Goal: Transaction & Acquisition: Book appointment/travel/reservation

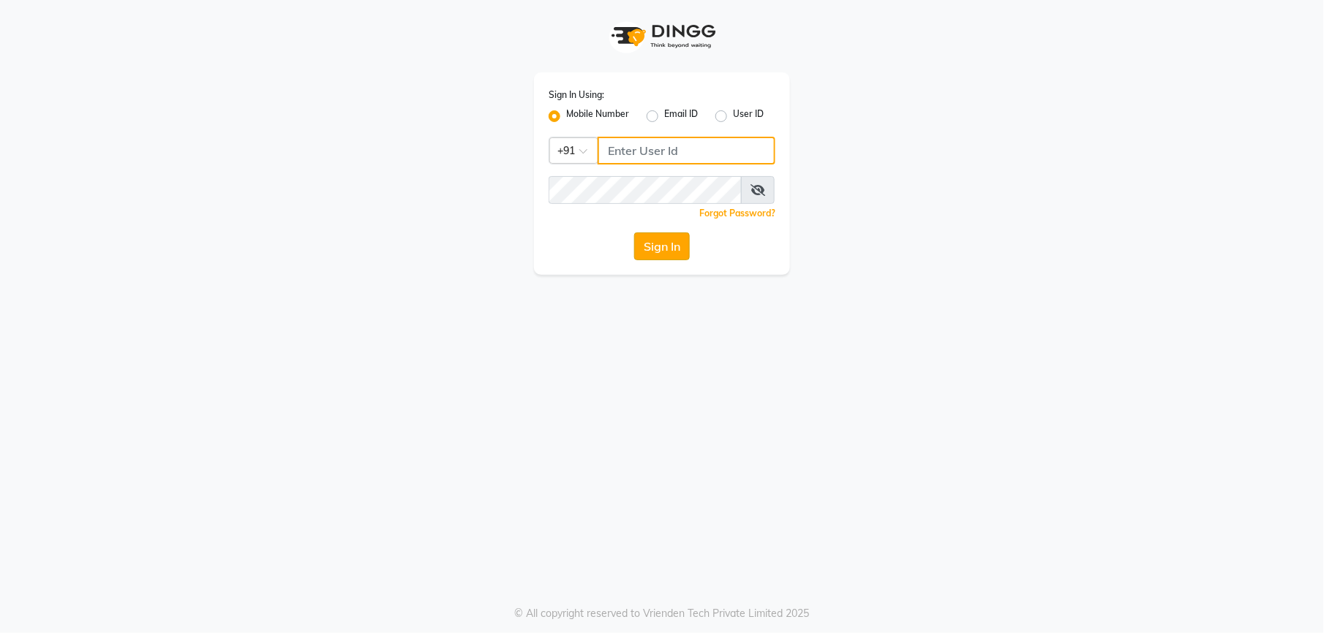
type input "9327566487"
click at [671, 249] on button "Sign In" at bounding box center [662, 247] width 56 height 28
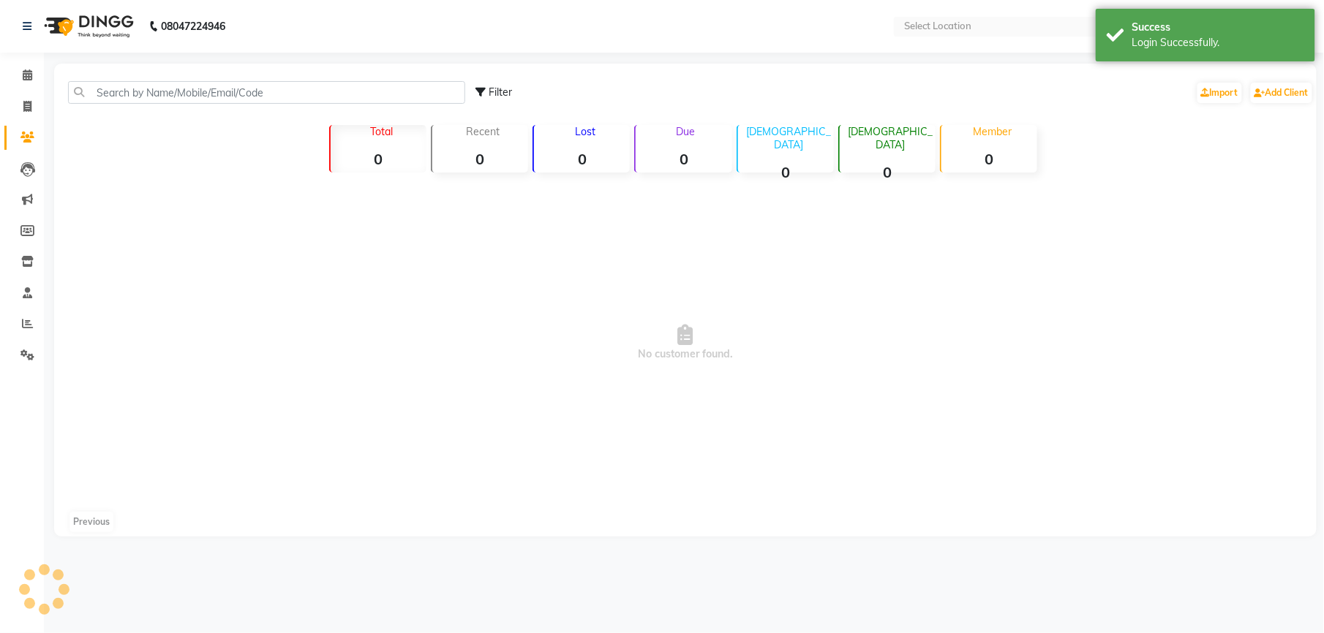
select select "en"
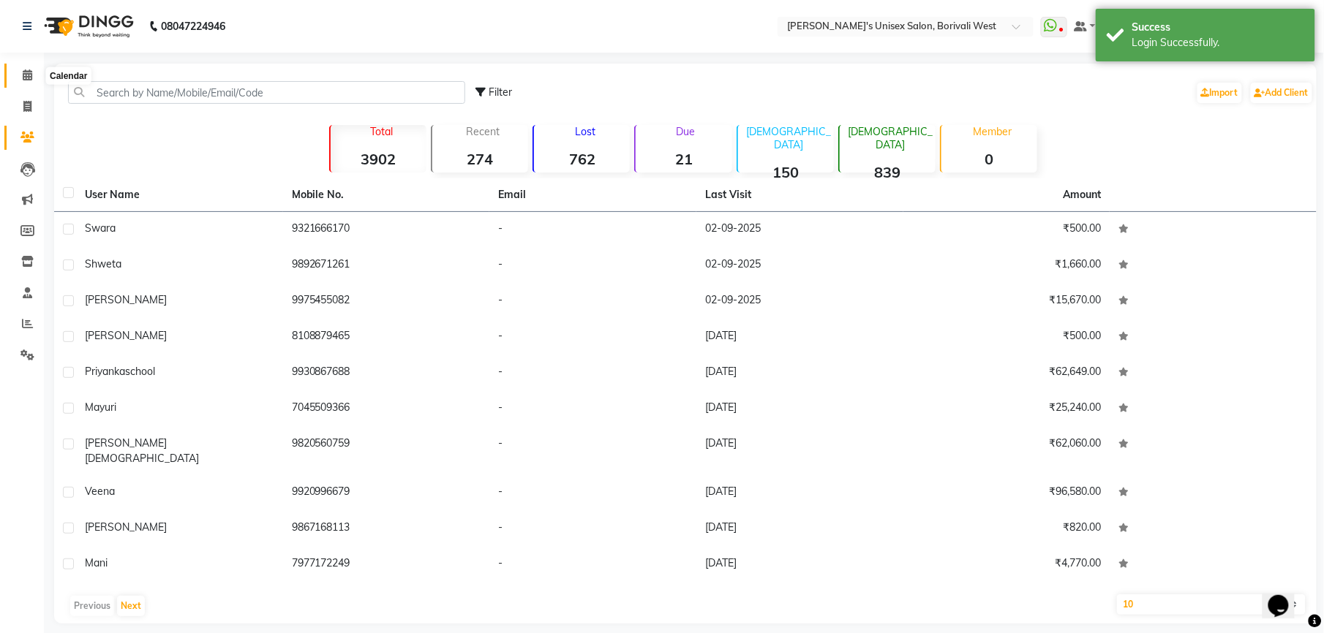
click at [24, 68] on span at bounding box center [28, 75] width 26 height 17
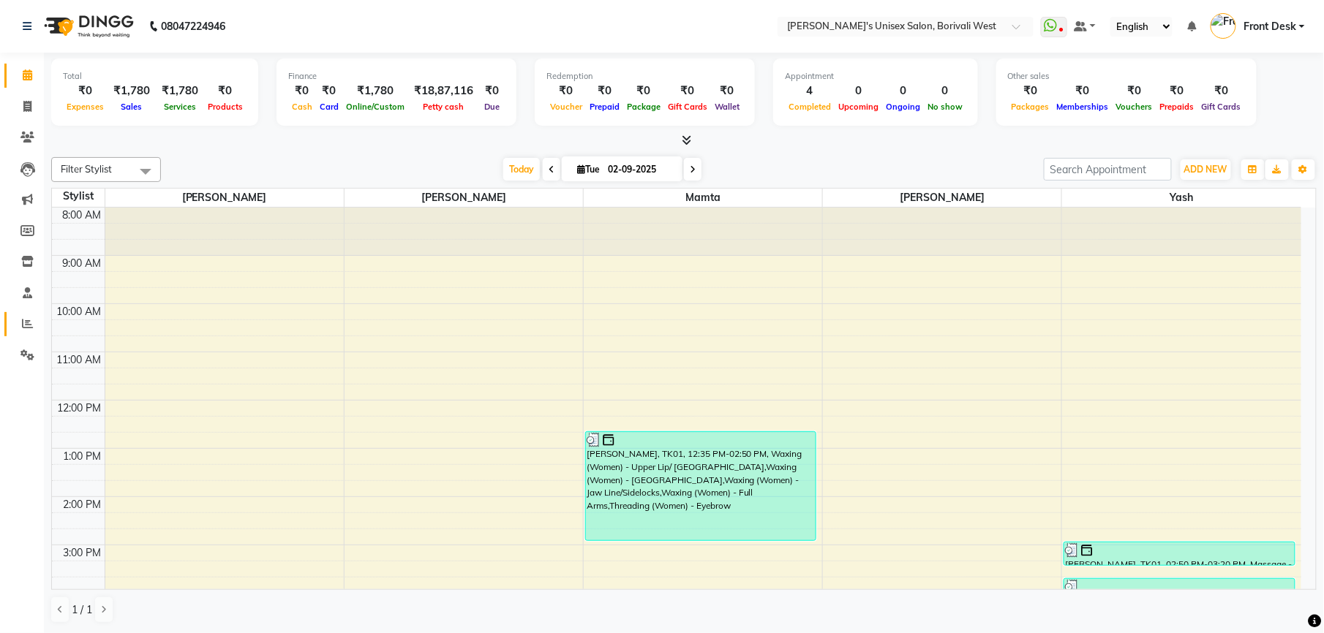
click at [22, 320] on icon at bounding box center [27, 323] width 11 height 11
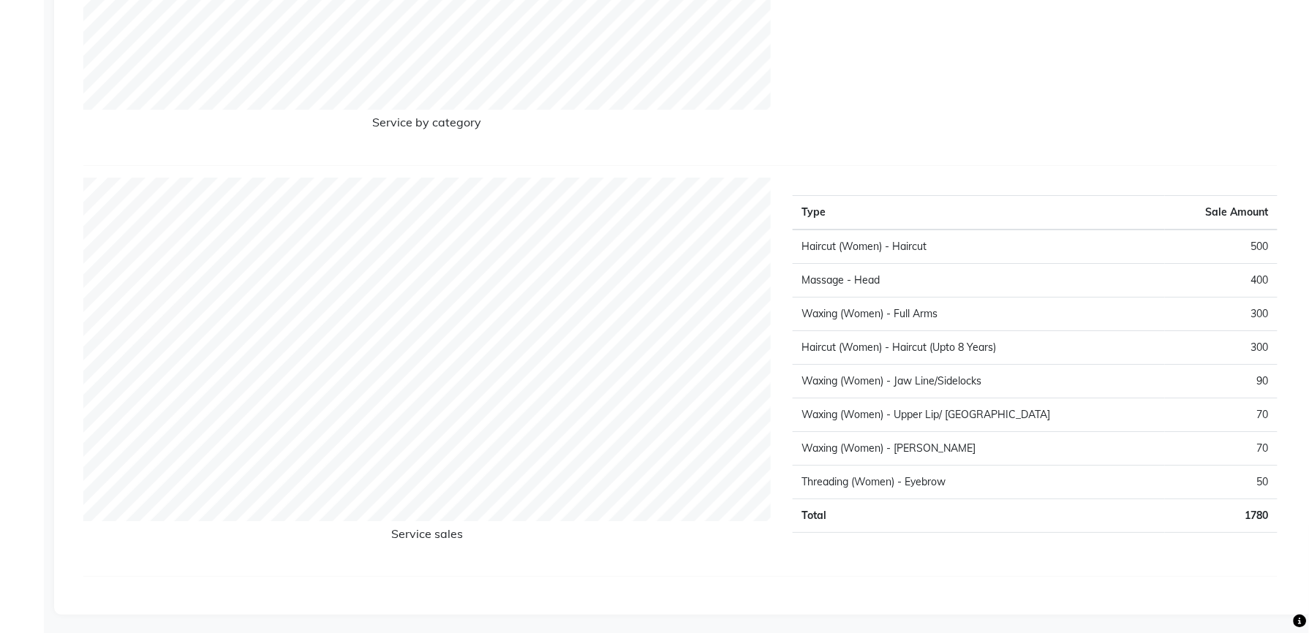
scroll to position [1712, 0]
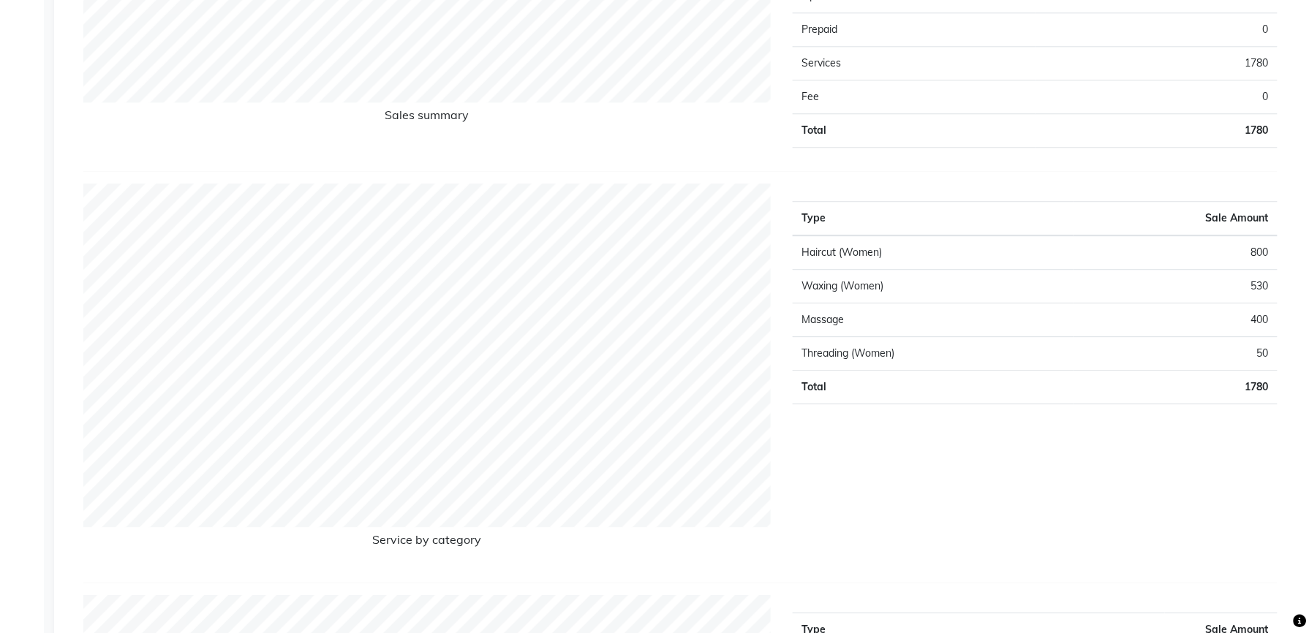
click at [1056, 516] on div "Type Sale Amount Haircut (Women) 800 Waxing (Women) 530 Massage 400 Threading (…" at bounding box center [1035, 377] width 507 height 387
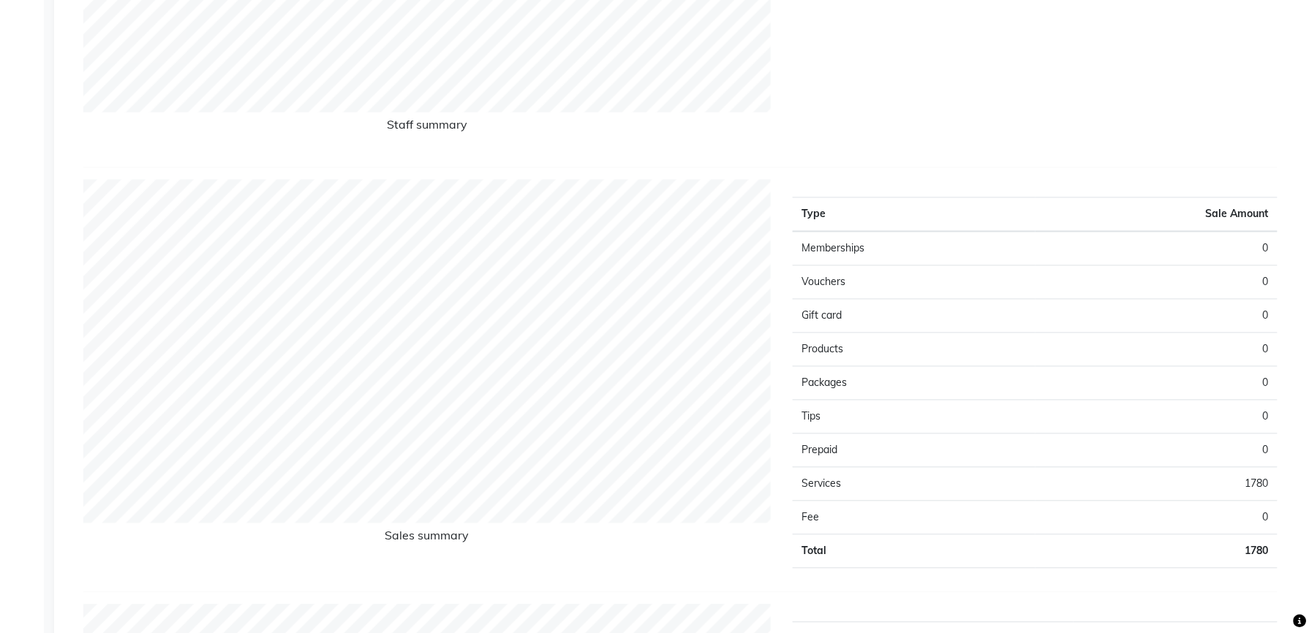
scroll to position [864, 0]
drag, startPoint x: 1056, startPoint y: 516, endPoint x: 978, endPoint y: -72, distance: 593.7
drag, startPoint x: 978, startPoint y: -72, endPoint x: 848, endPoint y: 129, distance: 240.2
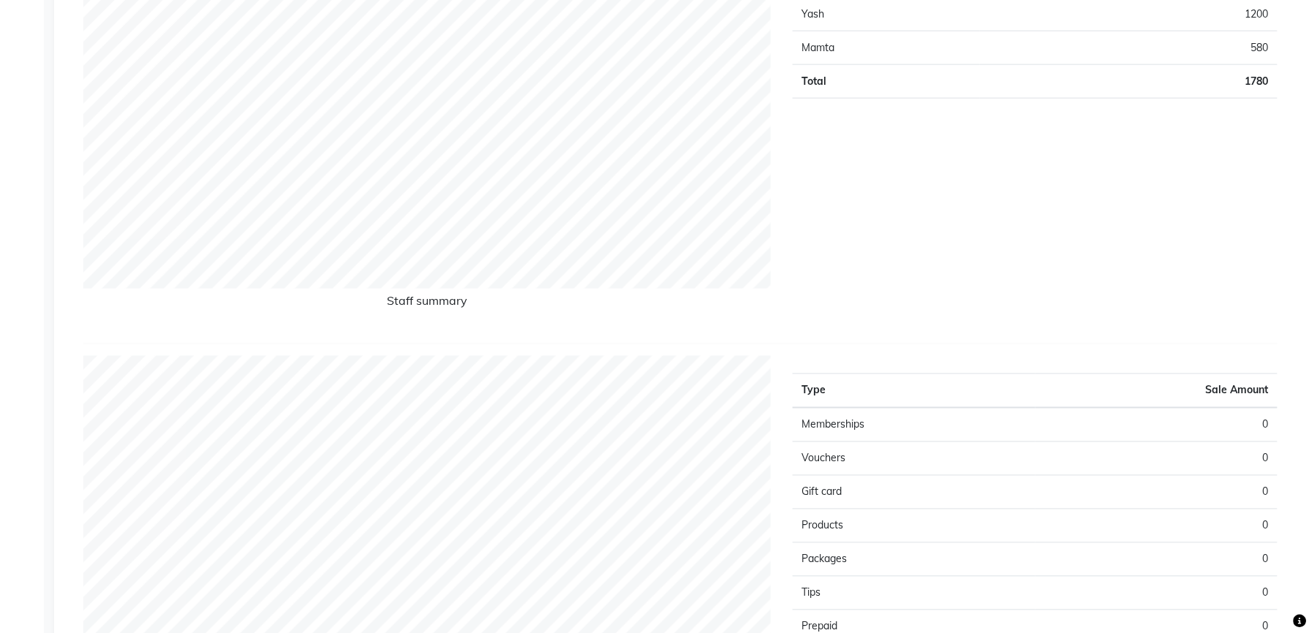
scroll to position [554, 0]
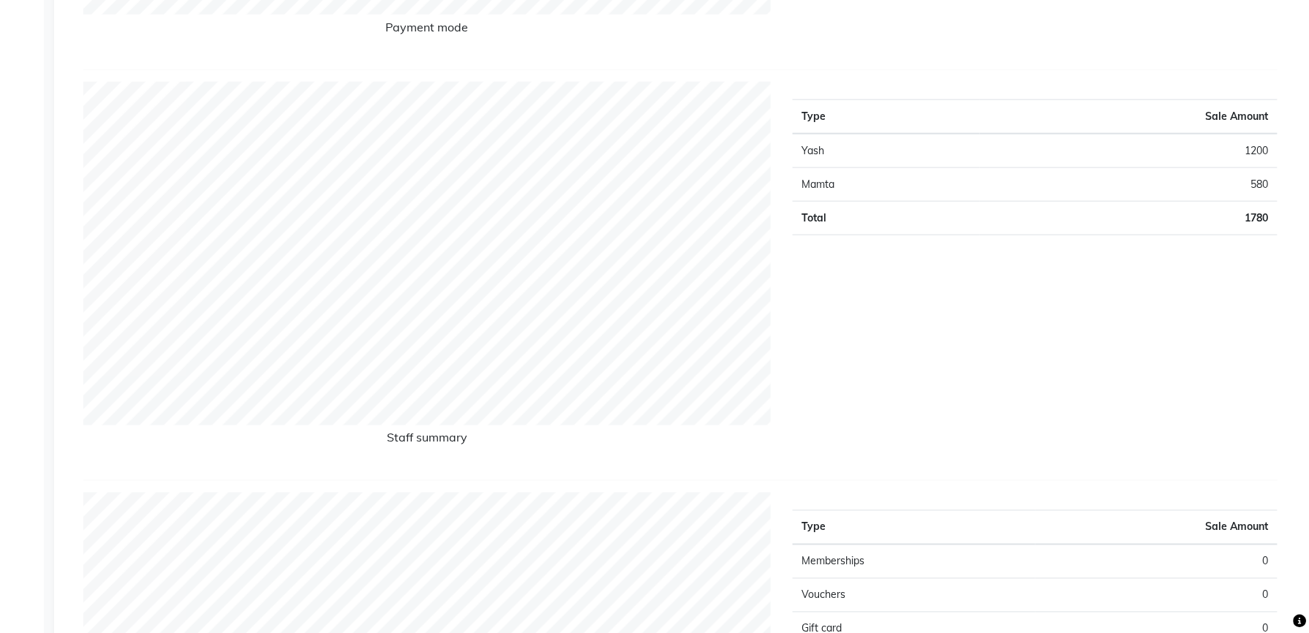
drag, startPoint x: 848, startPoint y: 129, endPoint x: 763, endPoint y: 58, distance: 110.6
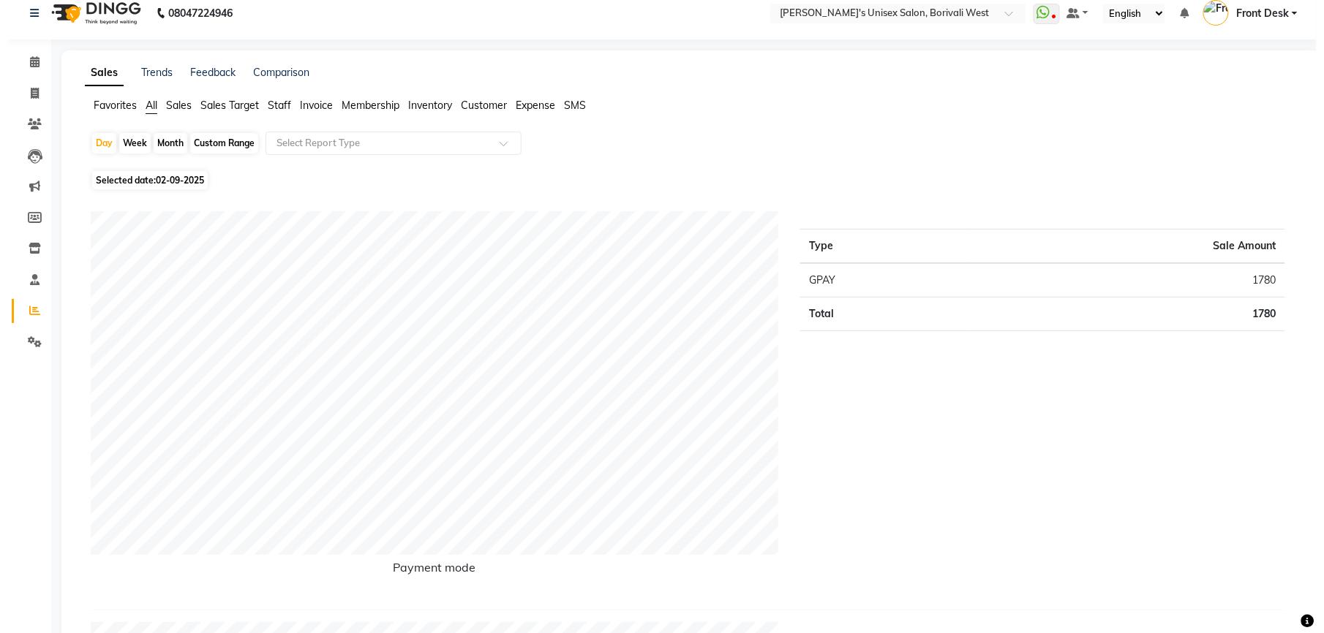
scroll to position [0, 0]
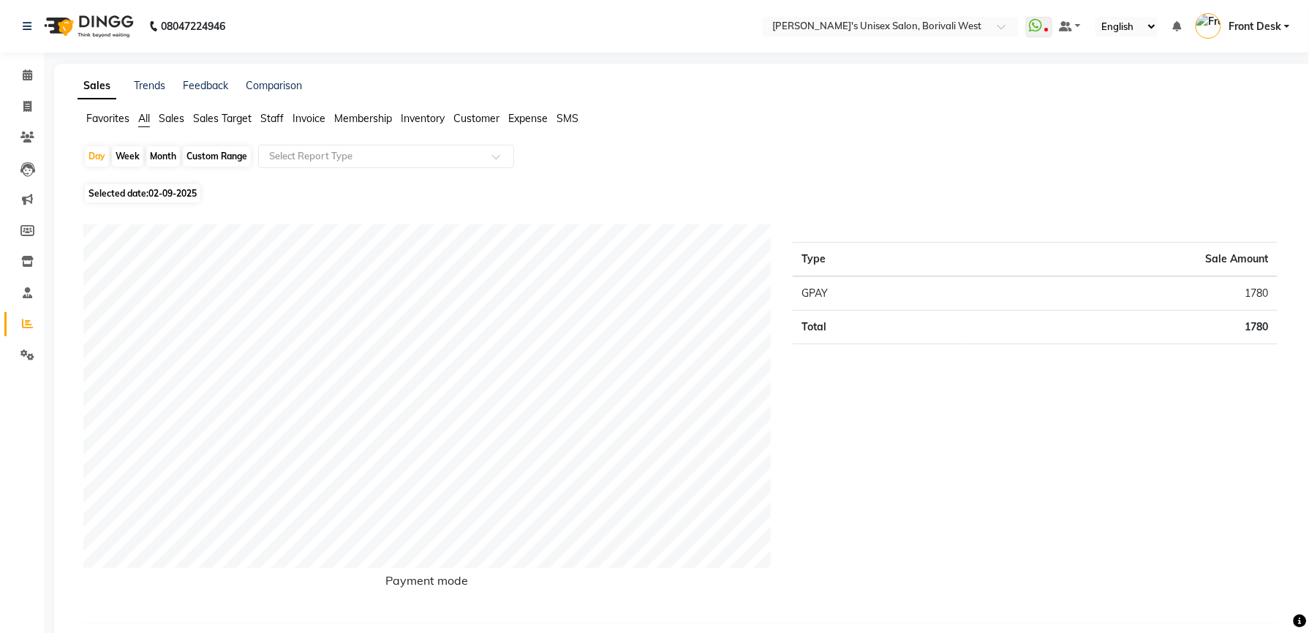
drag, startPoint x: 763, startPoint y: 58, endPoint x: 551, endPoint y: 54, distance: 212.8
click at [28, 77] on icon at bounding box center [28, 74] width 10 height 11
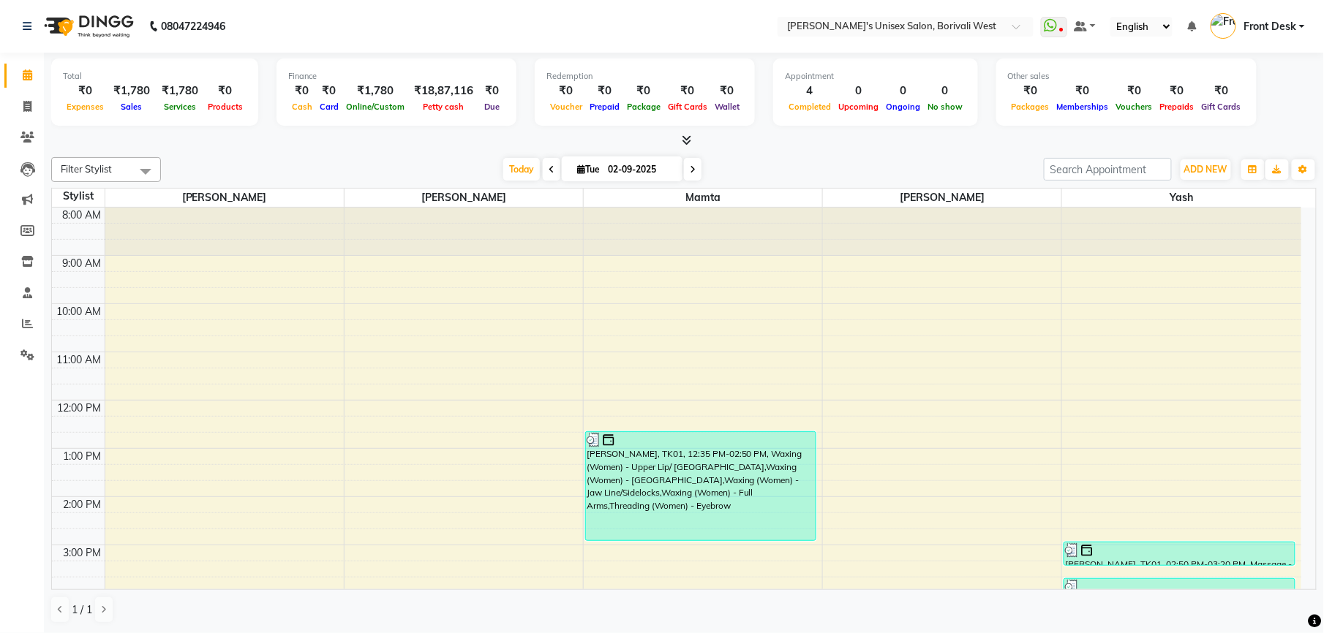
click at [831, 167] on div "Today Tue 02-09-2025" at bounding box center [602, 170] width 868 height 22
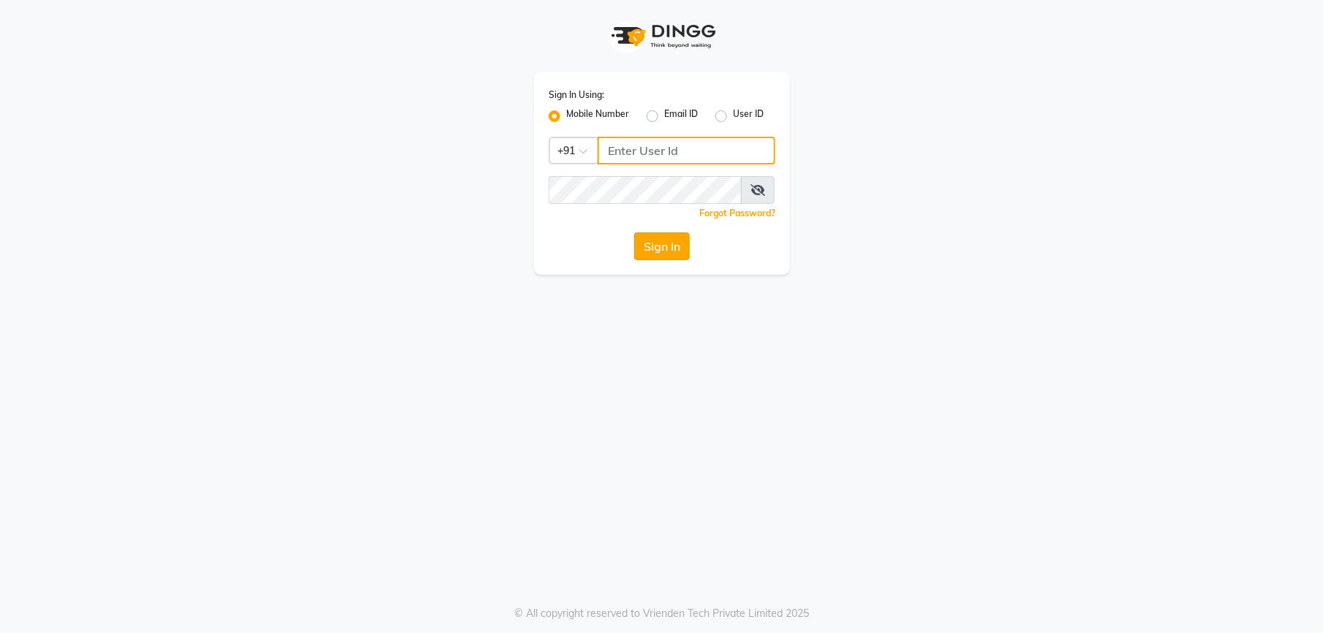
type input "9327566487"
click at [665, 241] on button "Sign In" at bounding box center [662, 247] width 56 height 28
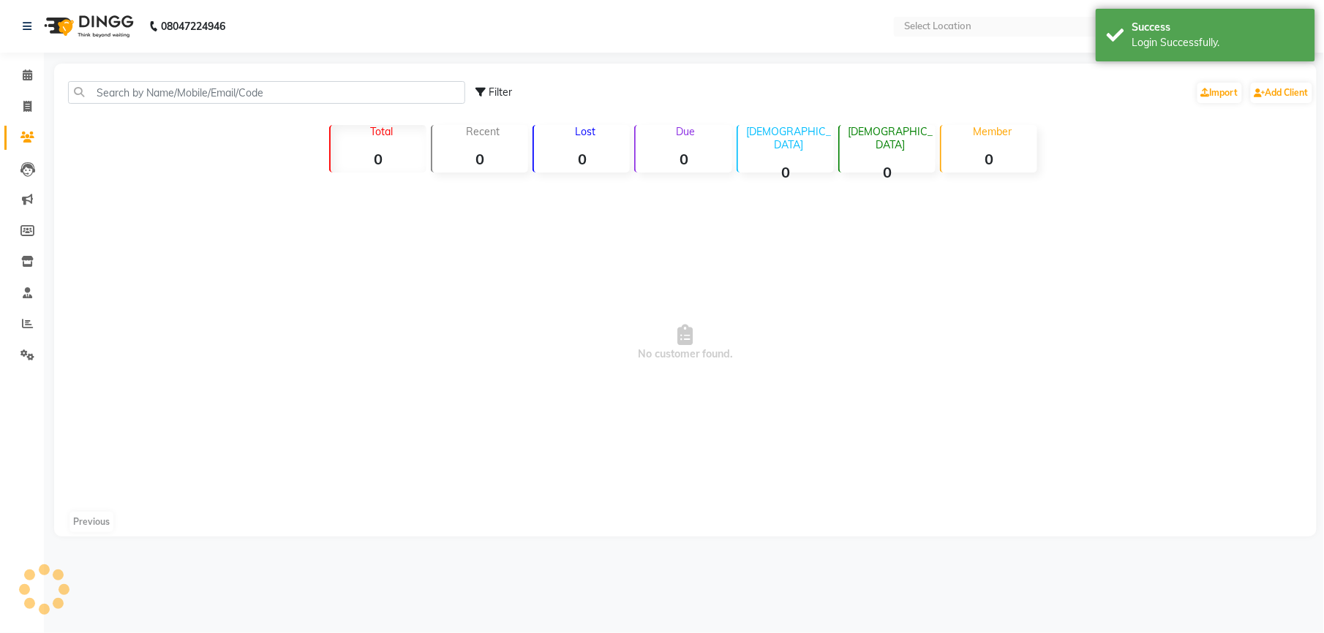
select select "en"
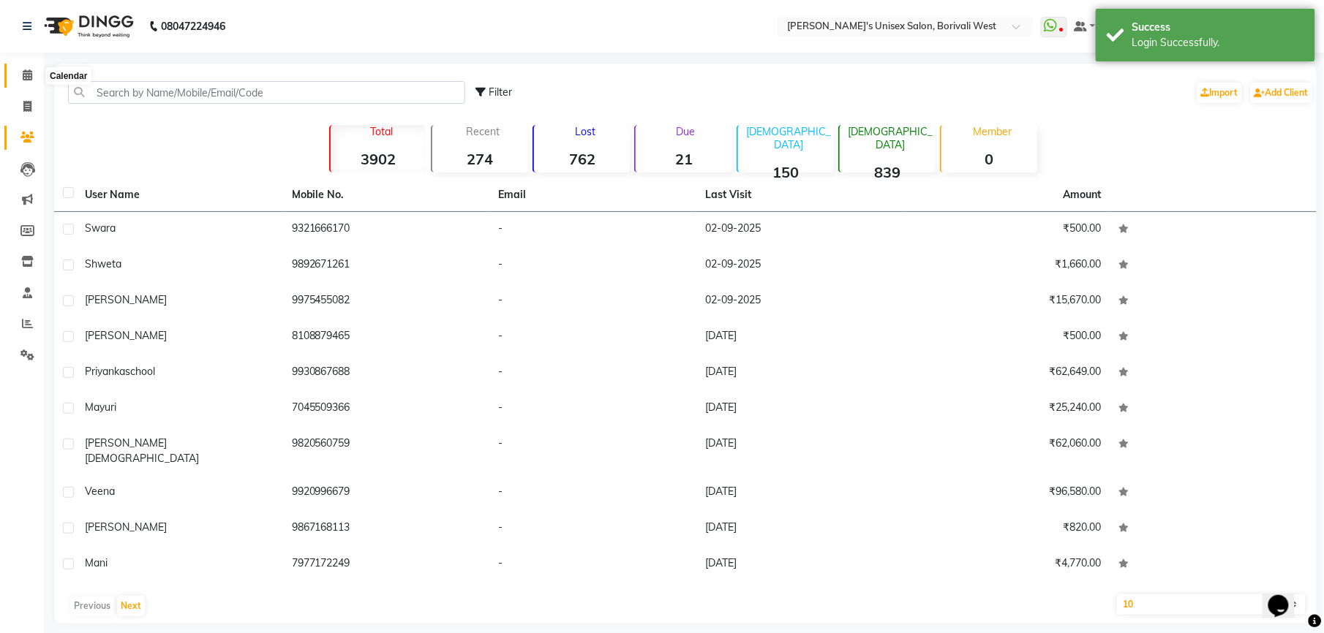
click at [25, 71] on icon at bounding box center [28, 74] width 10 height 11
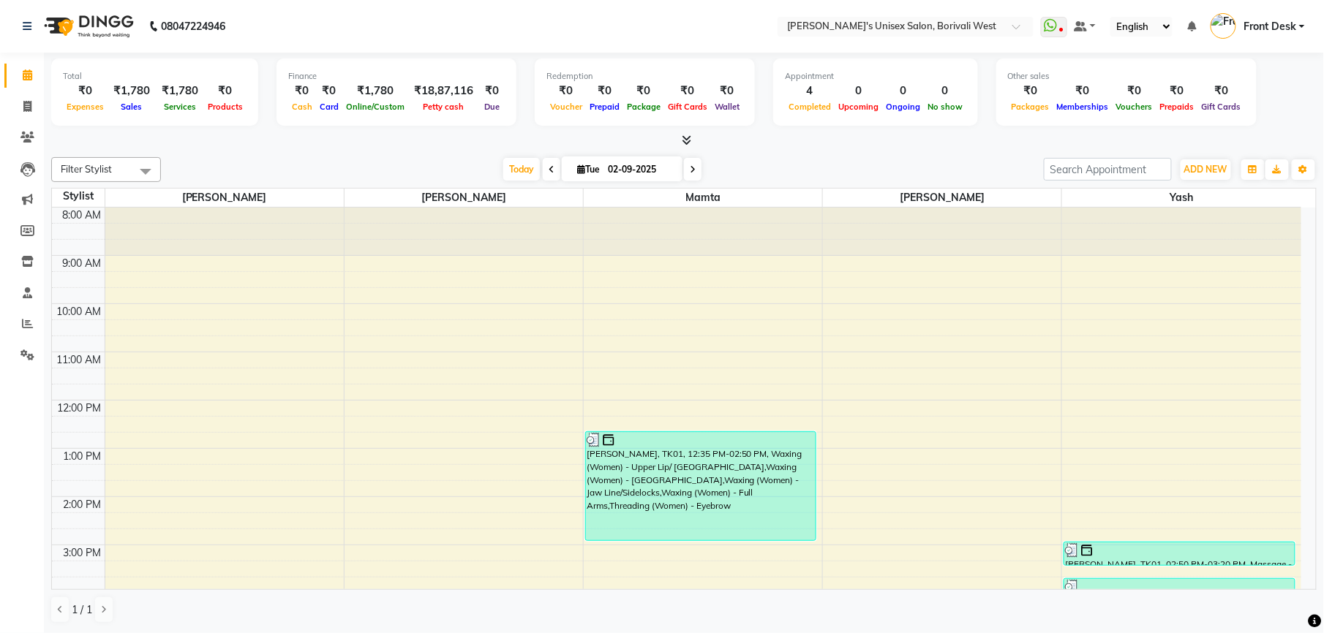
click at [690, 171] on icon at bounding box center [693, 169] width 6 height 9
type input "[DATE]"
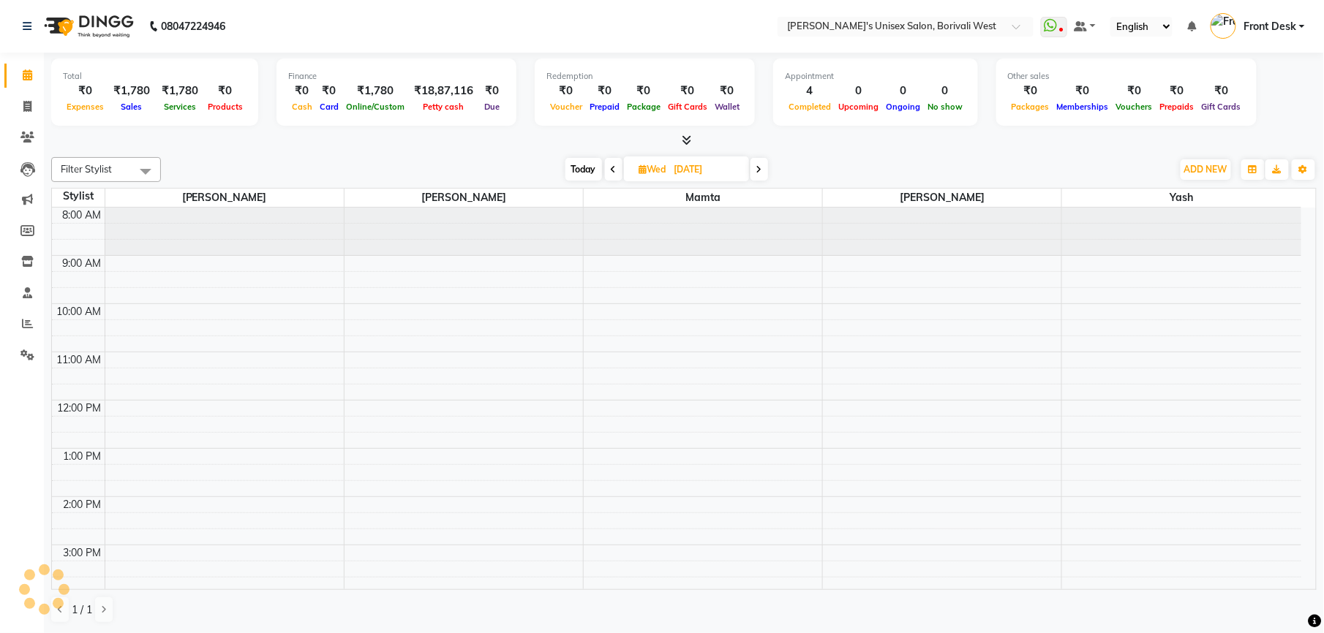
scroll to position [352, 0]
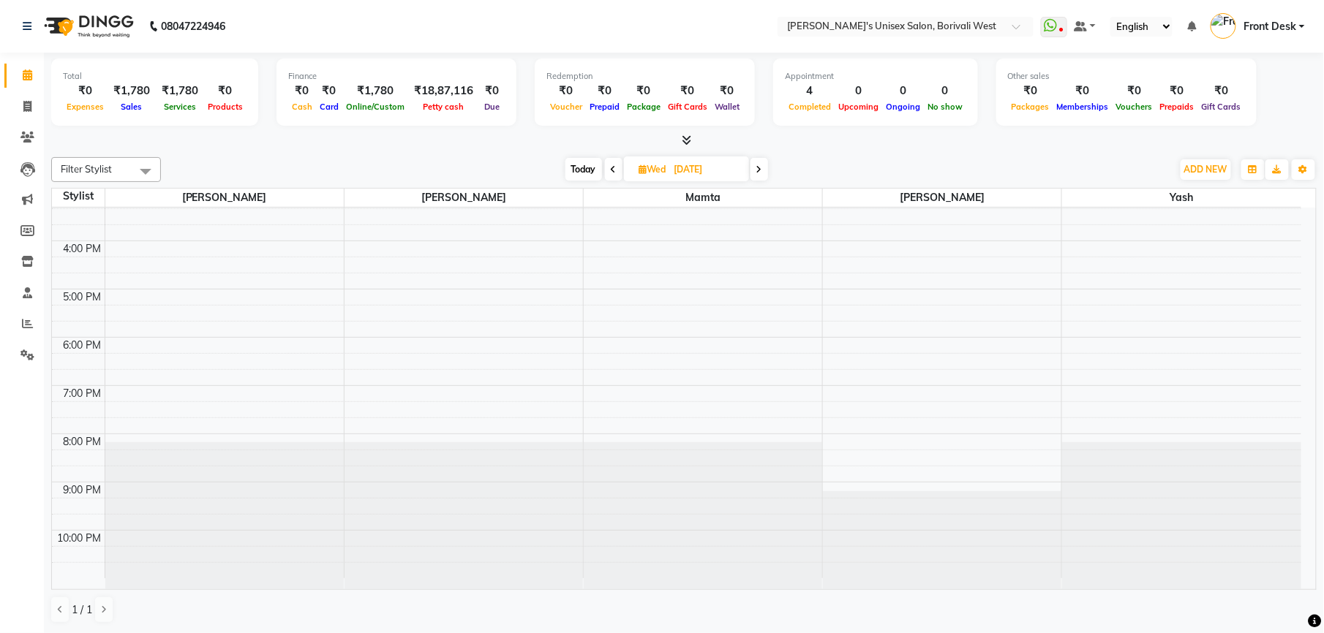
click at [689, 171] on input "[DATE]" at bounding box center [706, 170] width 73 height 22
select select "9"
select select "2025"
click at [753, 170] on span at bounding box center [759, 169] width 18 height 23
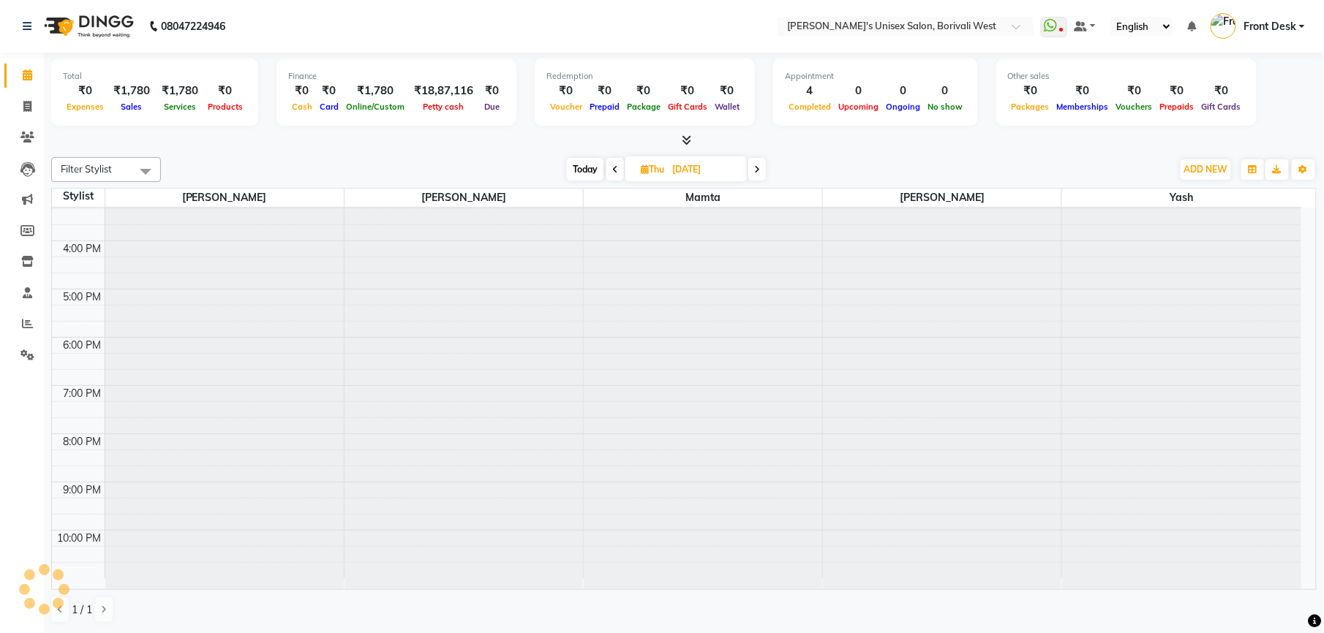
scroll to position [0, 0]
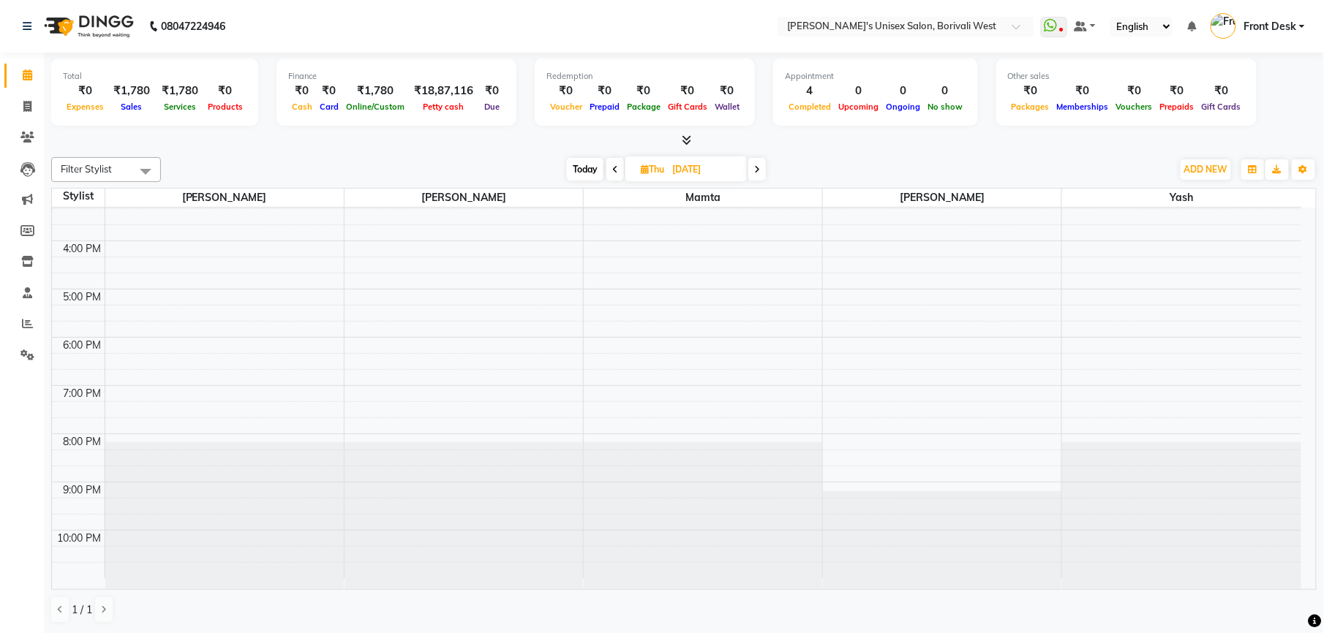
click at [753, 170] on span at bounding box center [757, 169] width 18 height 23
click at [753, 170] on icon at bounding box center [755, 169] width 6 height 9
type input "[DATE]"
click at [1048, 314] on div "8:00 AM 9:00 AM 10:00 AM 11:00 AM 12:00 PM 1:00 PM 2:00 PM 3:00 PM 4:00 PM 5:00…" at bounding box center [676, 216] width 1249 height 723
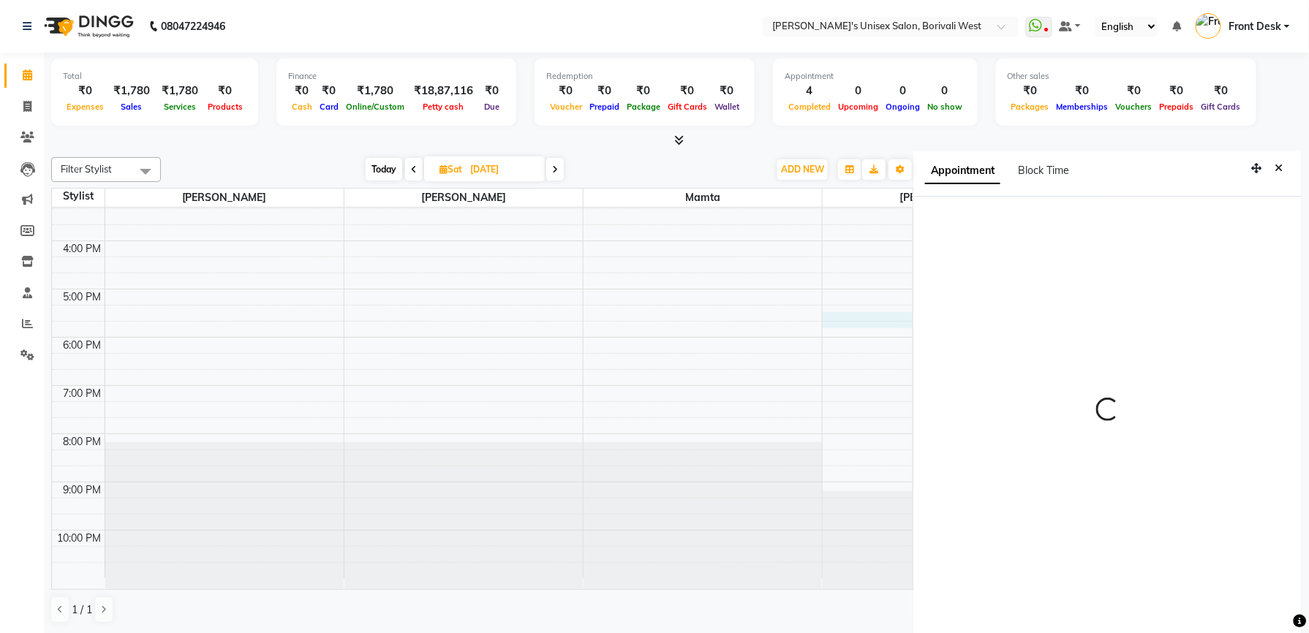
select select "25222"
select select "tentative"
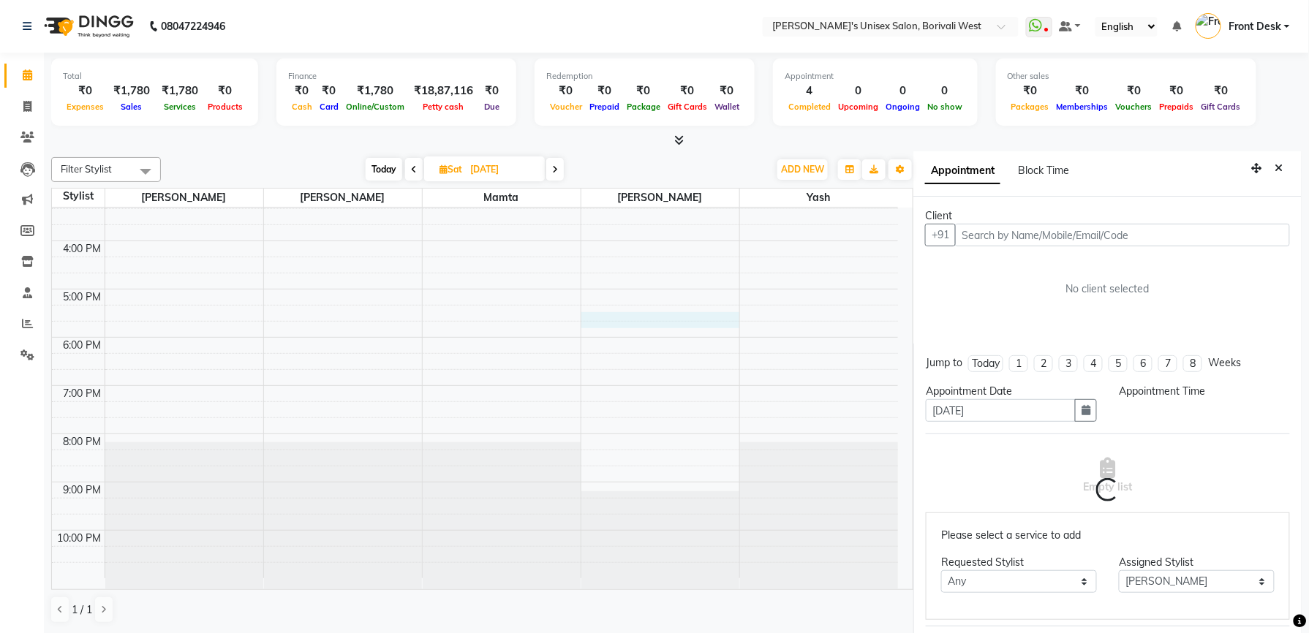
select select "1035"
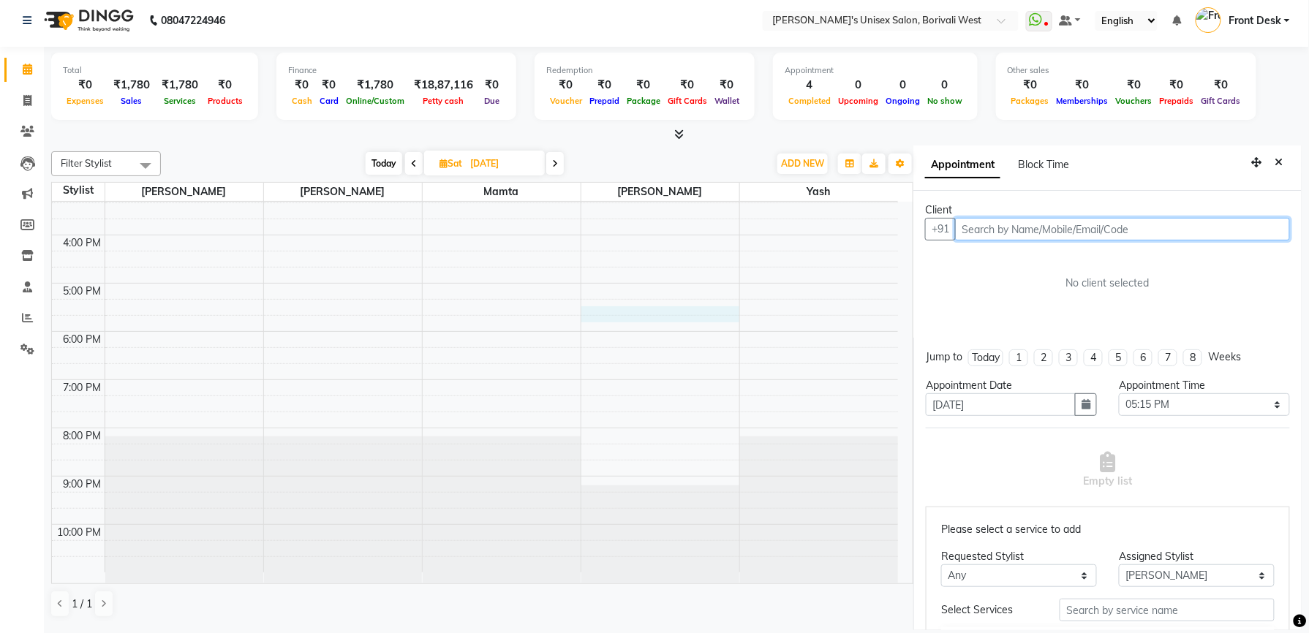
click at [1037, 229] on input "text" at bounding box center [1122, 229] width 335 height 23
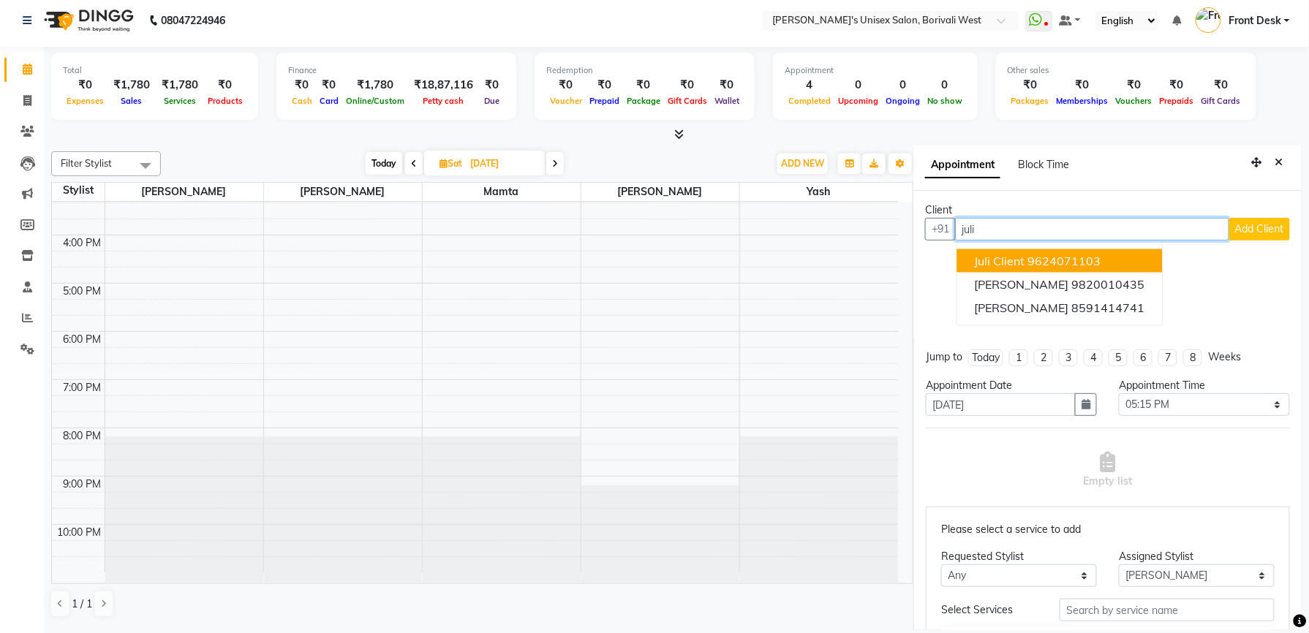
click at [1036, 254] on ngb-highlight "9624071103" at bounding box center [1064, 261] width 73 height 15
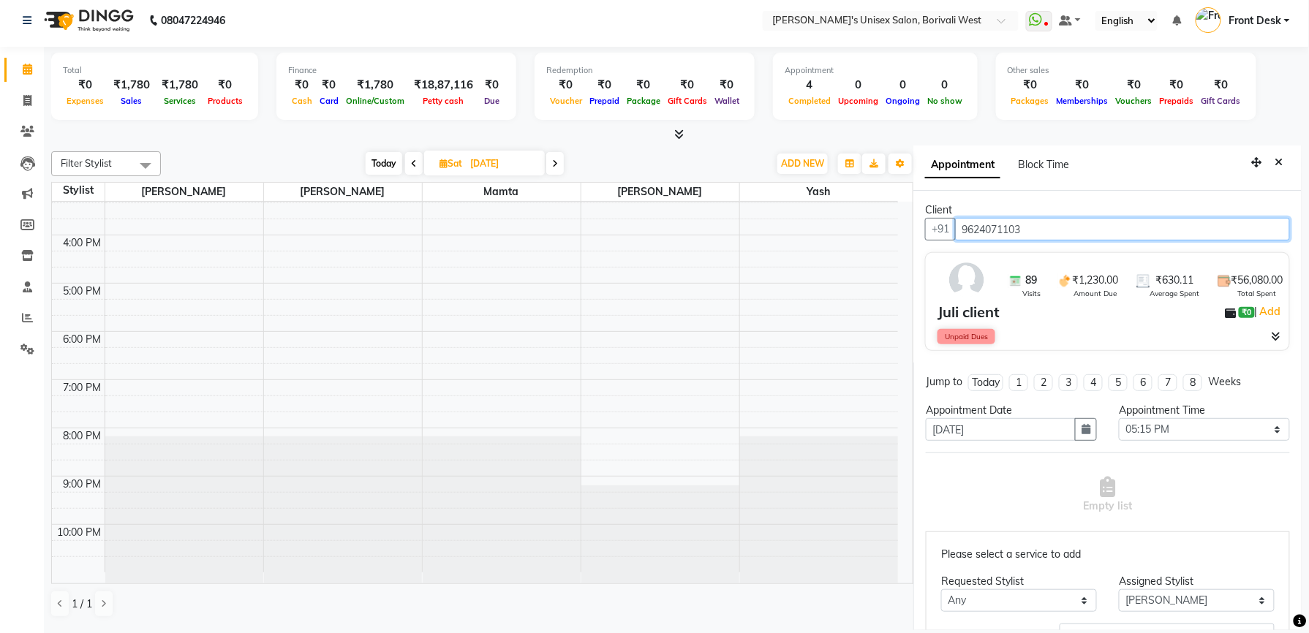
type input "9624071103"
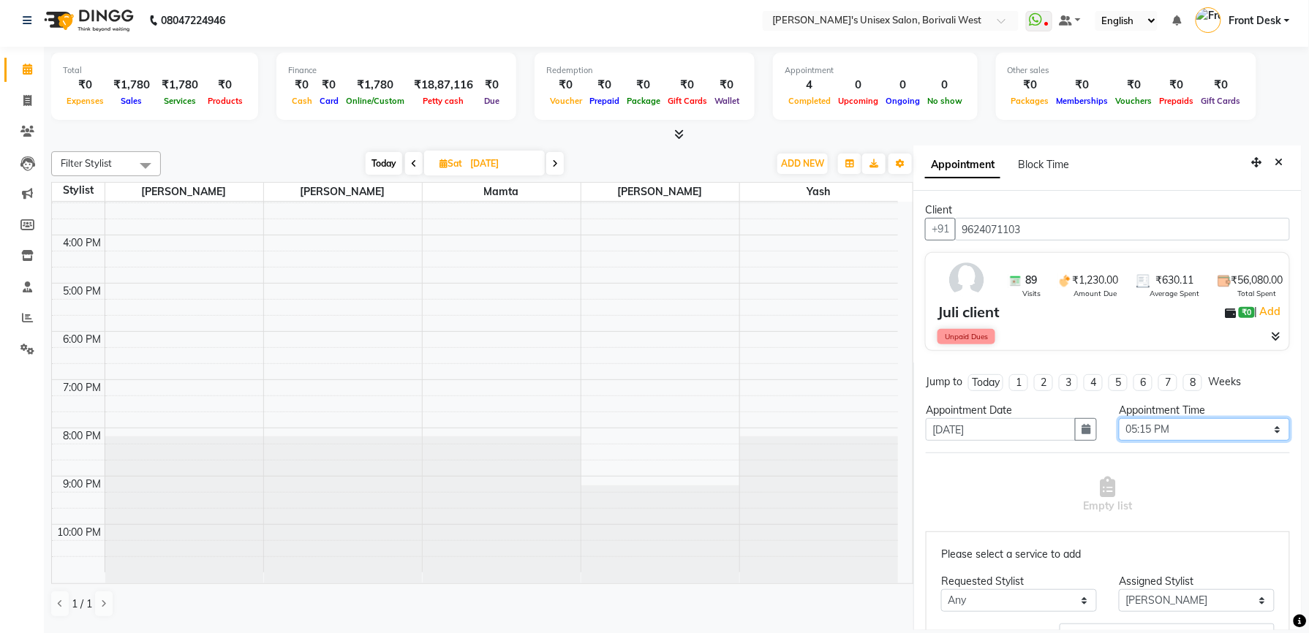
click at [1264, 430] on select "Select 09:00 AM 09:15 AM 09:30 AM 09:45 AM 10:00 AM 10:15 AM 10:30 AM 10:45 AM …" at bounding box center [1204, 429] width 171 height 23
select select "690"
click at [1119, 420] on select "Select 09:00 AM 09:15 AM 09:30 AM 09:45 AM 10:00 AM 10:15 AM 10:30 AM 10:45 AM …" at bounding box center [1204, 429] width 171 height 23
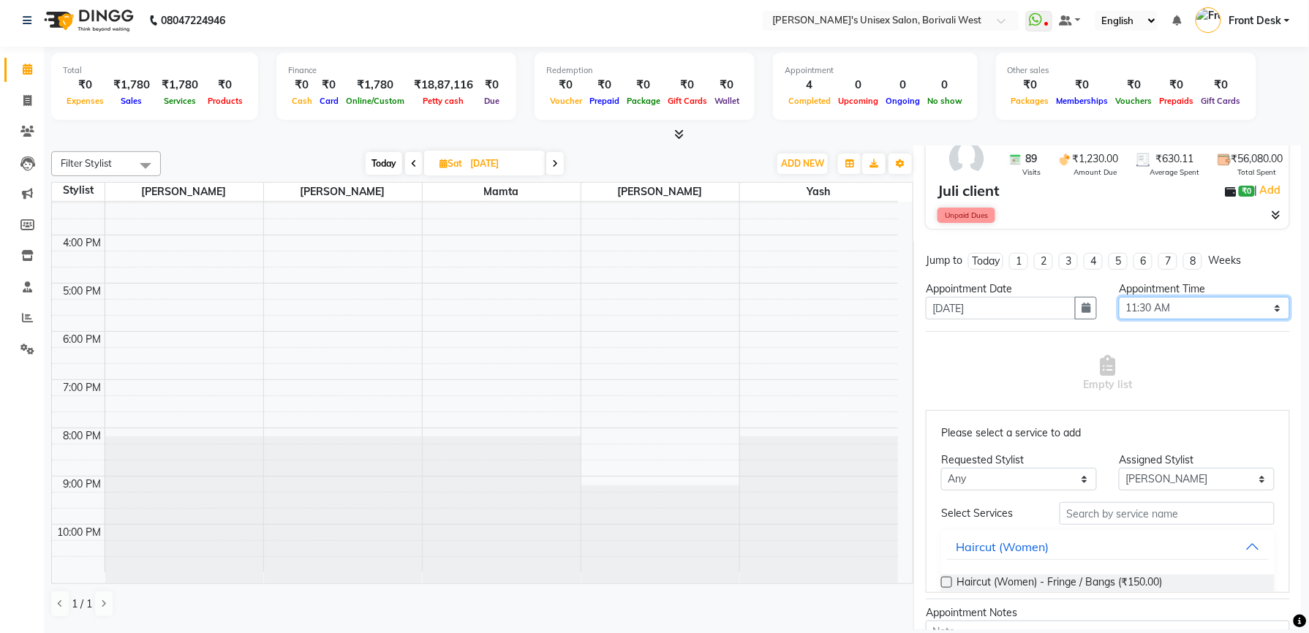
scroll to position [123, 0]
click at [1233, 480] on select "Select [PERSON_NAME] Mamta [PERSON_NAME] Yash" at bounding box center [1197, 478] width 156 height 23
select select "20338"
click at [1119, 469] on select "Select [PERSON_NAME] Mamta [PERSON_NAME] Yash" at bounding box center [1197, 478] width 156 height 23
click at [1072, 483] on select "Any [PERSON_NAME] [PERSON_NAME]" at bounding box center [1019, 478] width 156 height 23
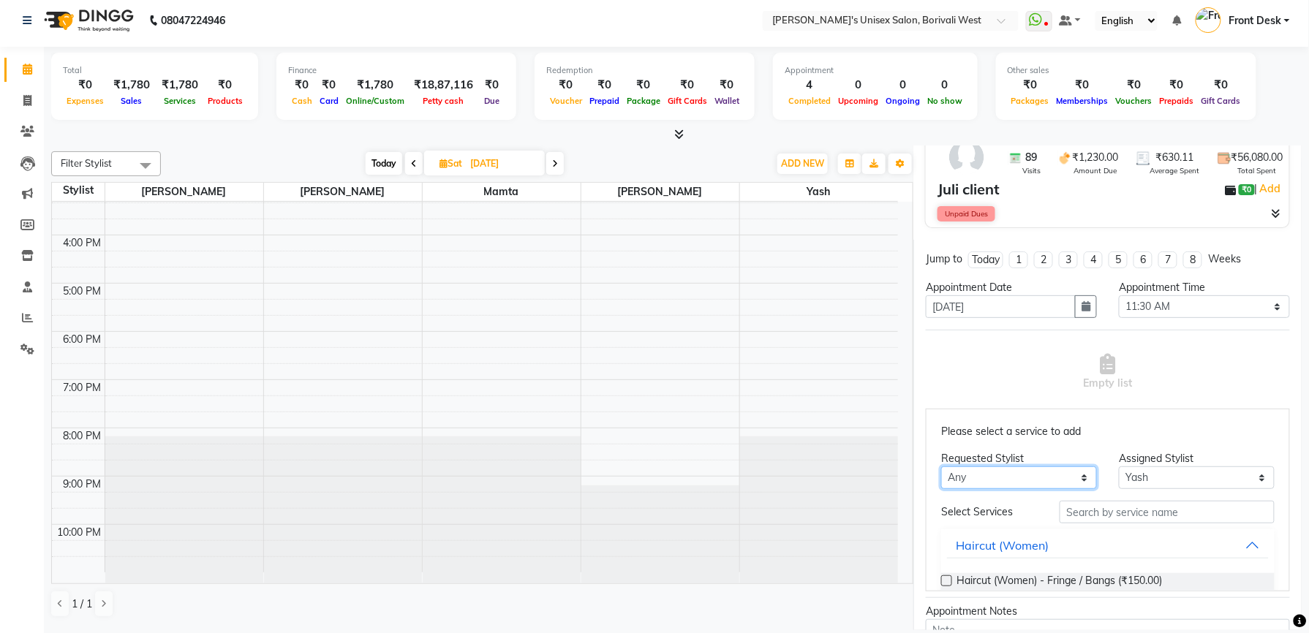
select select "20338"
click at [942, 469] on select "Any [PERSON_NAME] [PERSON_NAME]" at bounding box center [1019, 478] width 156 height 23
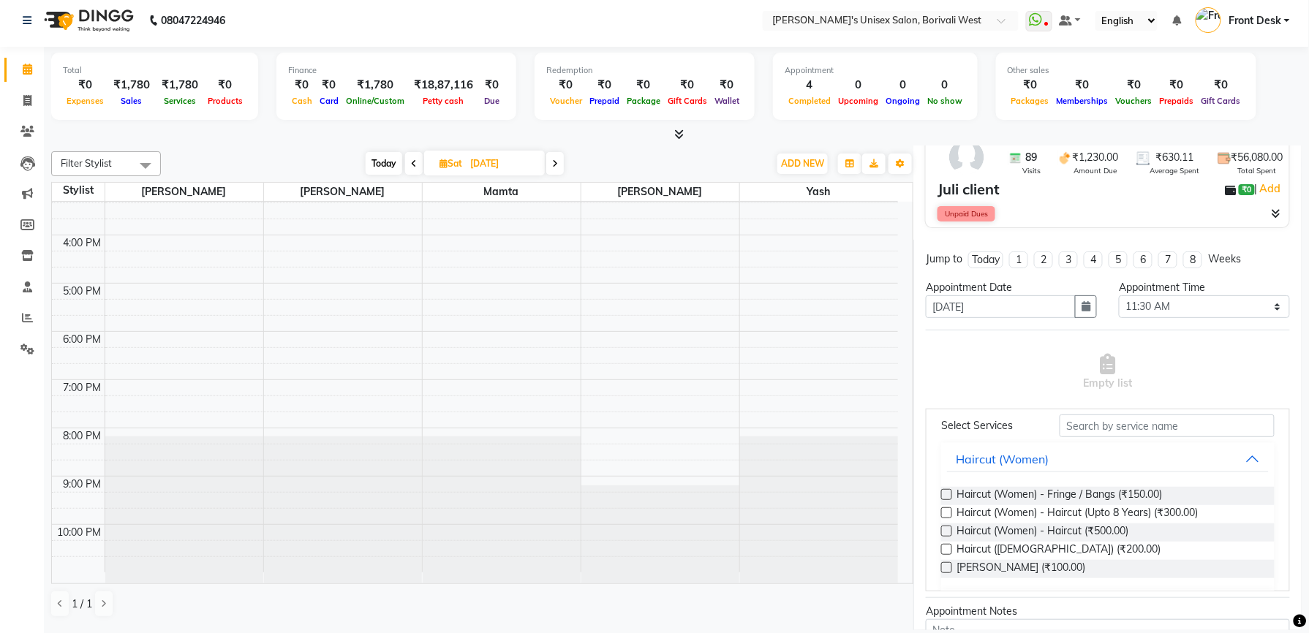
scroll to position [86, 0]
click at [1097, 427] on input "text" at bounding box center [1167, 426] width 215 height 23
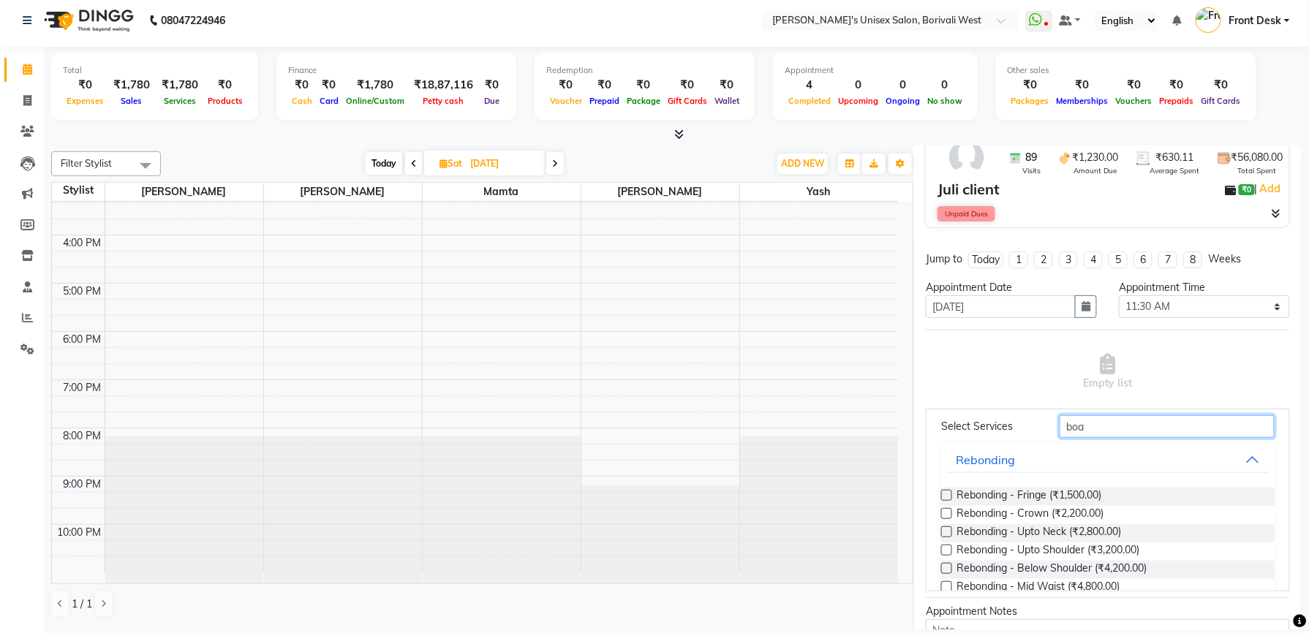
scroll to position [0, 0]
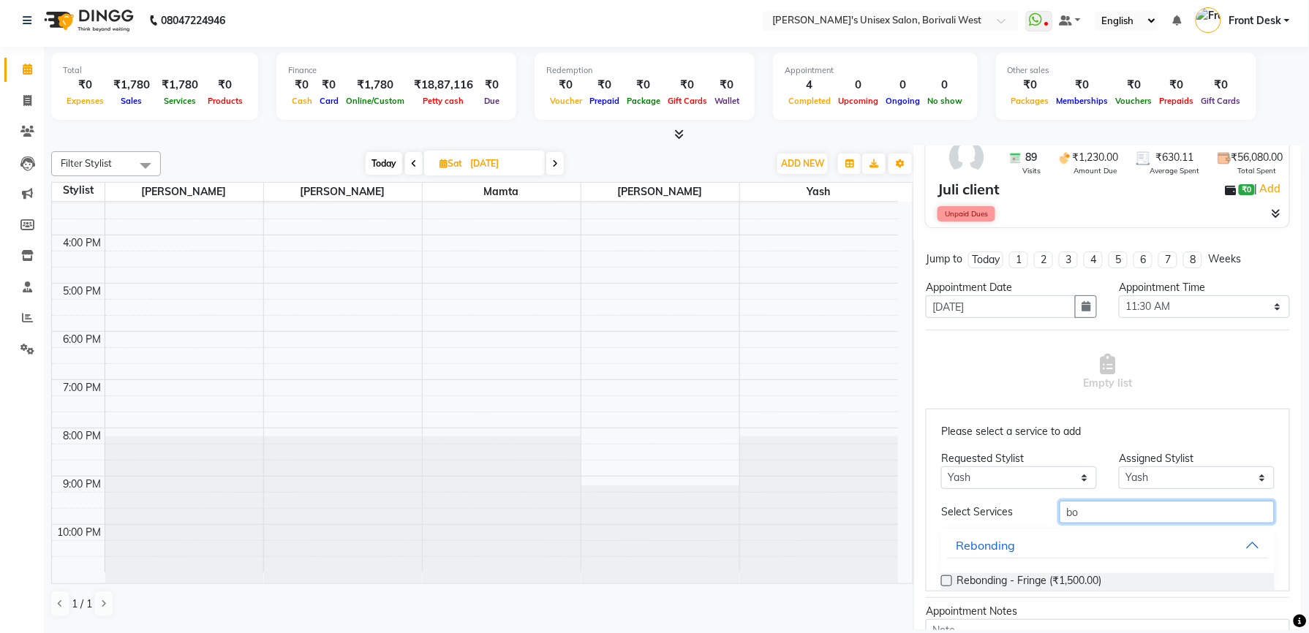
type input "b"
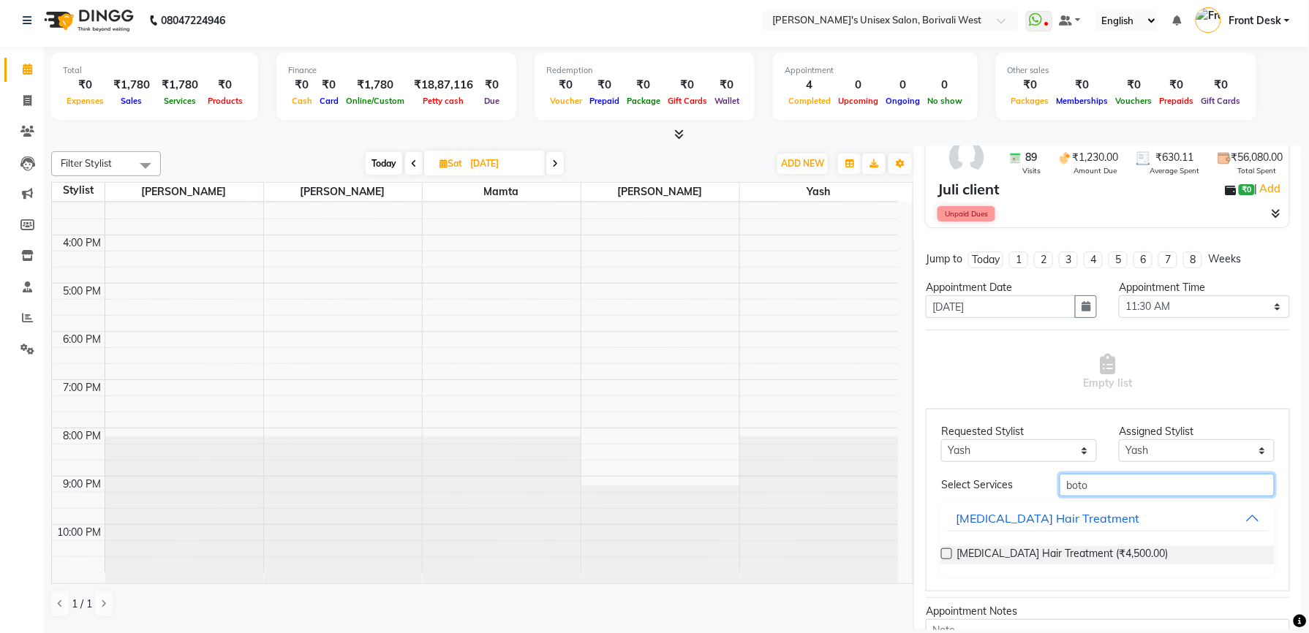
type input "boto"
click at [948, 551] on label at bounding box center [946, 553] width 11 height 11
click at [948, 551] on input "checkbox" at bounding box center [946, 556] width 10 height 10
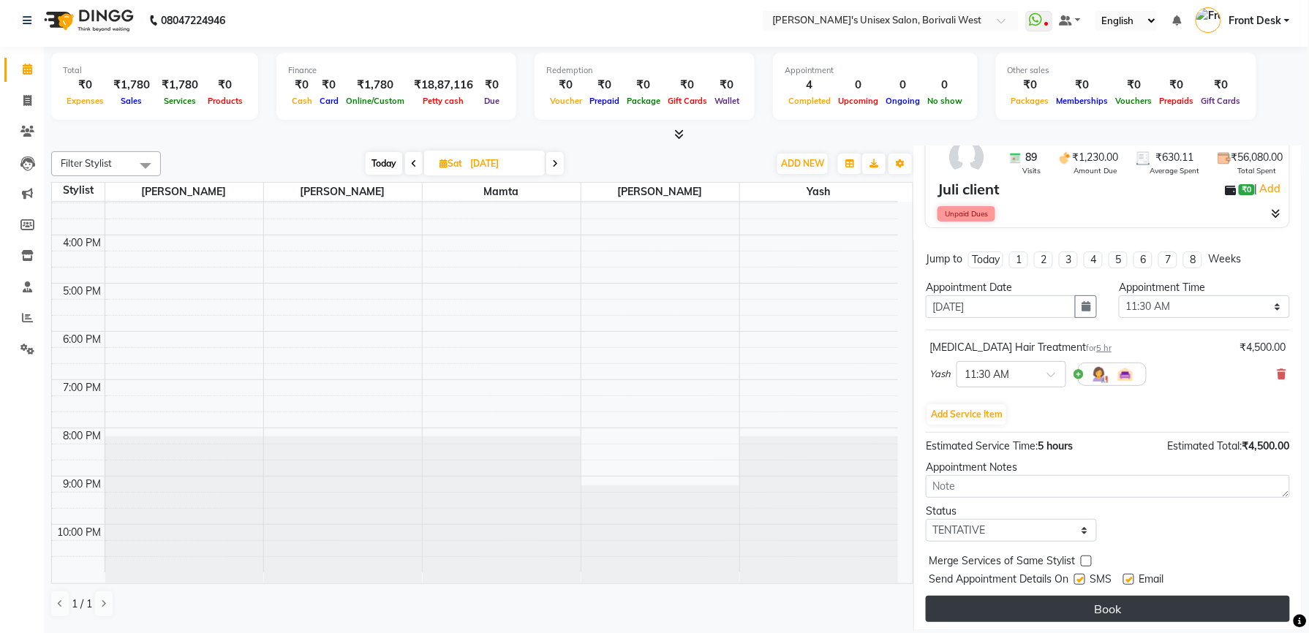
click at [1076, 610] on button "Book" at bounding box center [1108, 609] width 364 height 26
select select "20338"
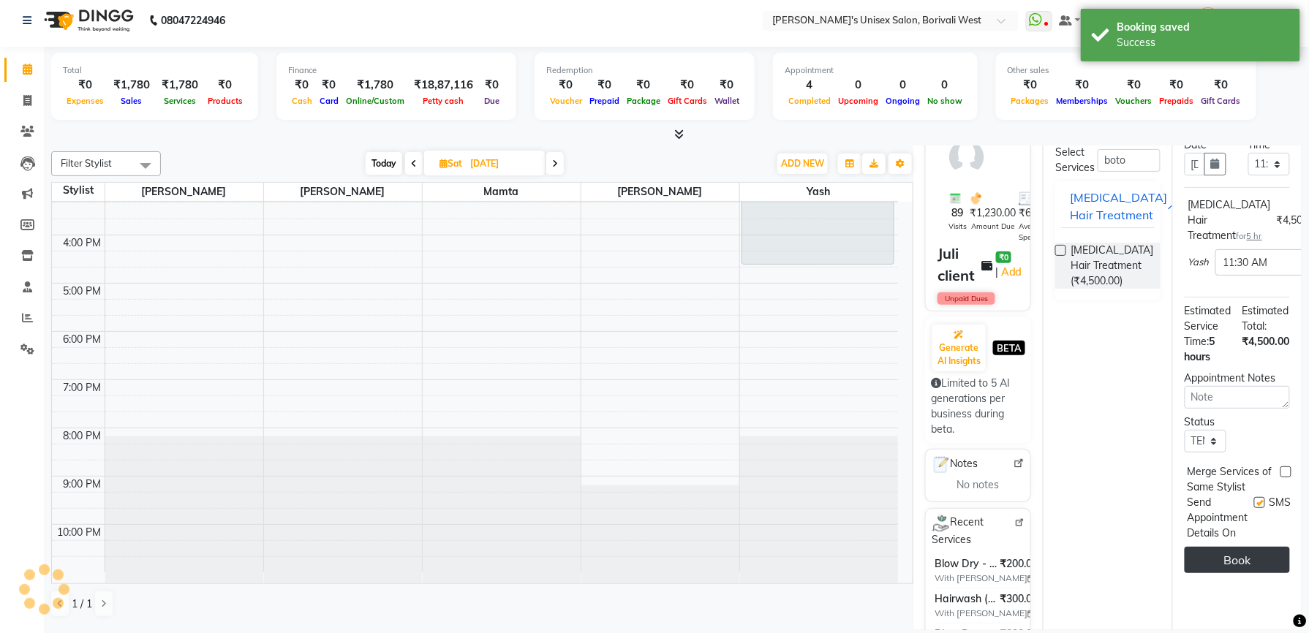
scroll to position [0, 0]
